Goal: Find specific page/section: Find specific page/section

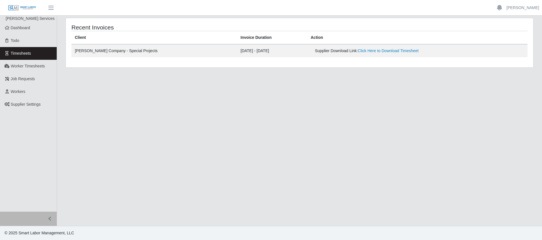
click at [41, 162] on ul "[PERSON_NAME] Services Dashboard Todo Timesheets Worker Timesheets Job Requests…" at bounding box center [28, 114] width 57 height 196
